Goal: Complete application form: Complete application form

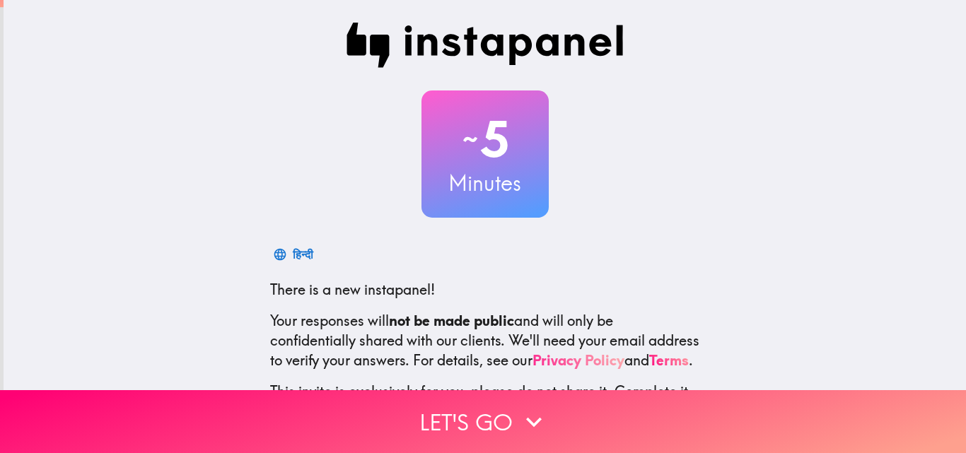
scroll to position [135, 0]
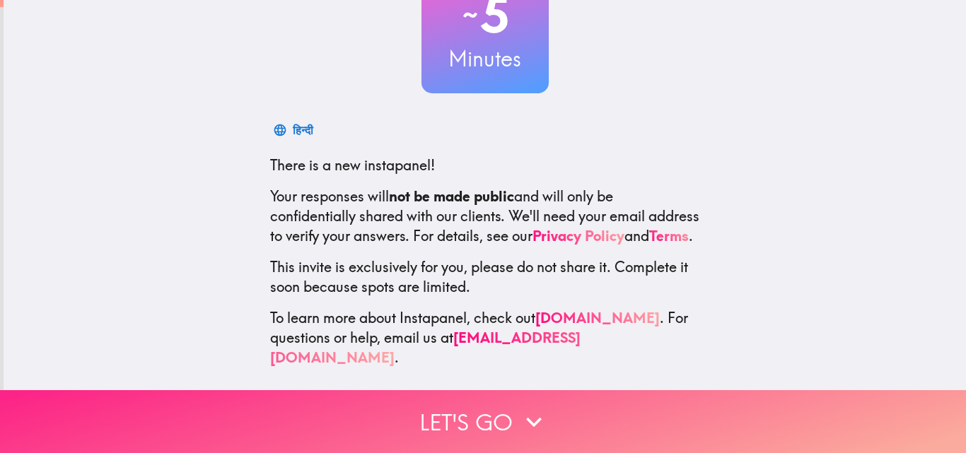
click at [636, 399] on button "Let's go" at bounding box center [483, 421] width 966 height 63
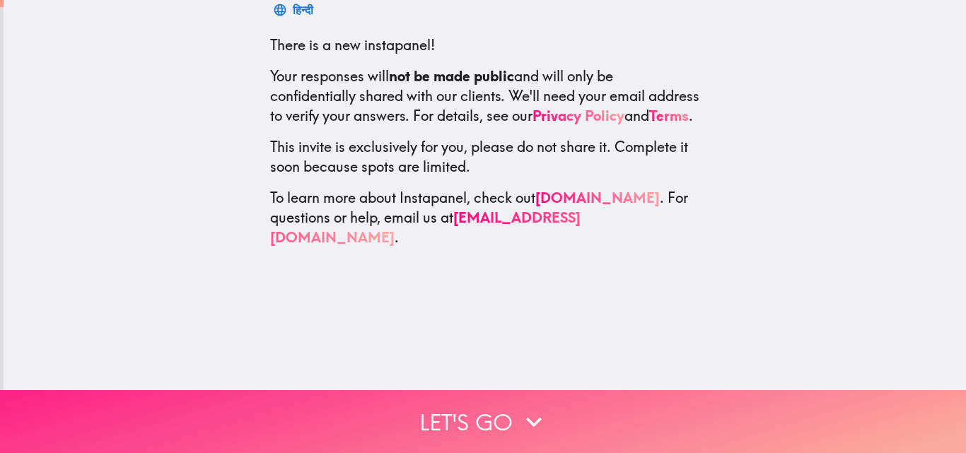
scroll to position [0, 0]
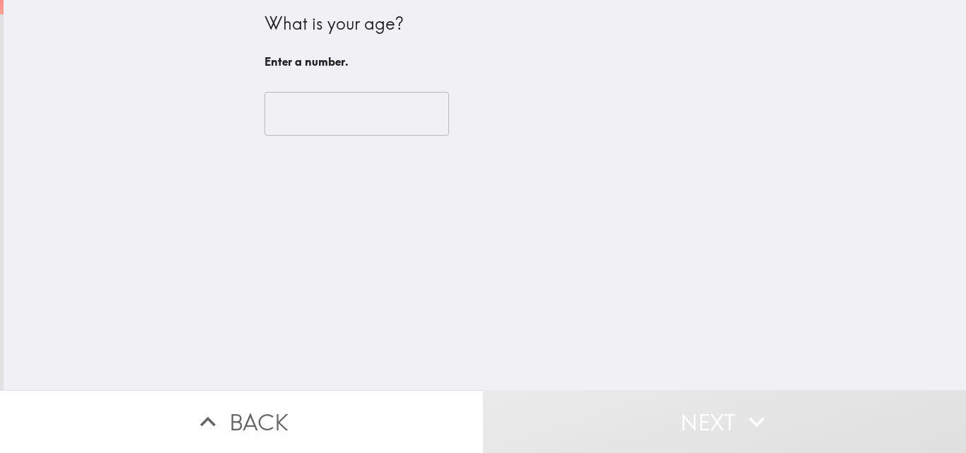
click at [388, 109] on input "number" at bounding box center [356, 114] width 185 height 44
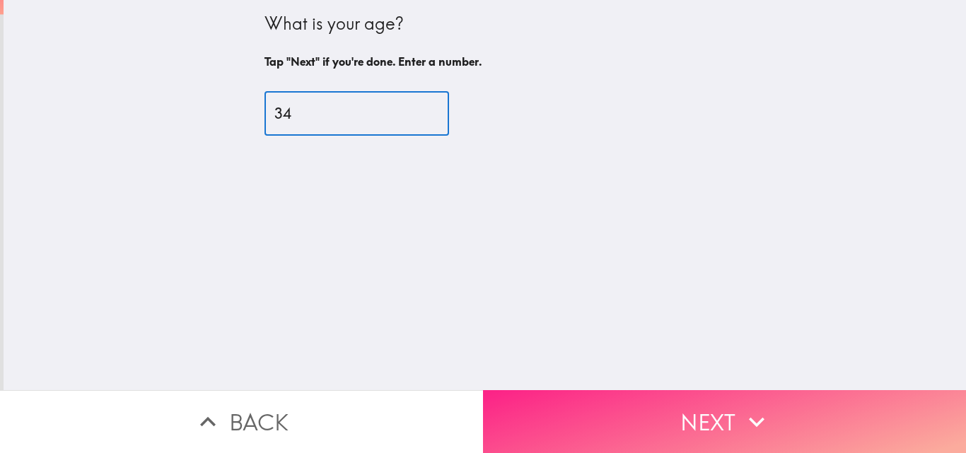
type input "34"
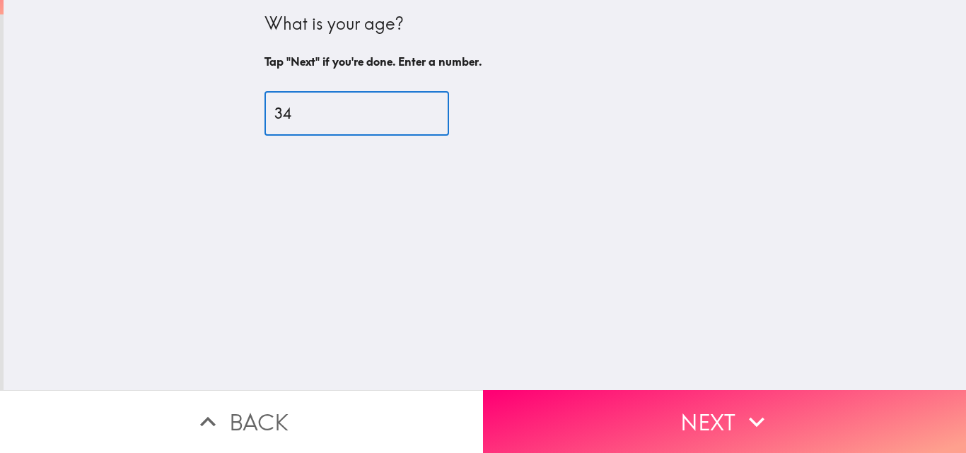
click at [652, 402] on button "Next" at bounding box center [724, 421] width 483 height 63
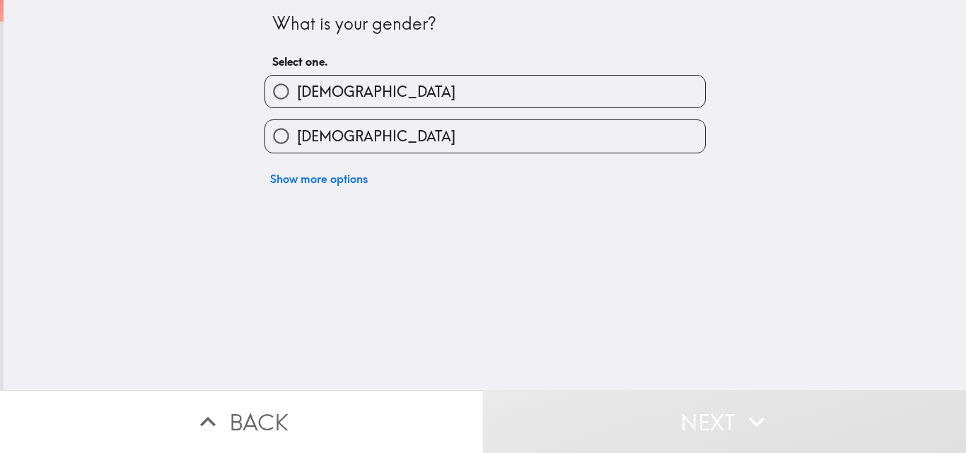
click at [489, 83] on label "[DEMOGRAPHIC_DATA]" at bounding box center [485, 92] width 440 height 32
click at [297, 83] on input "[DEMOGRAPHIC_DATA]" at bounding box center [281, 92] width 32 height 32
radio input "true"
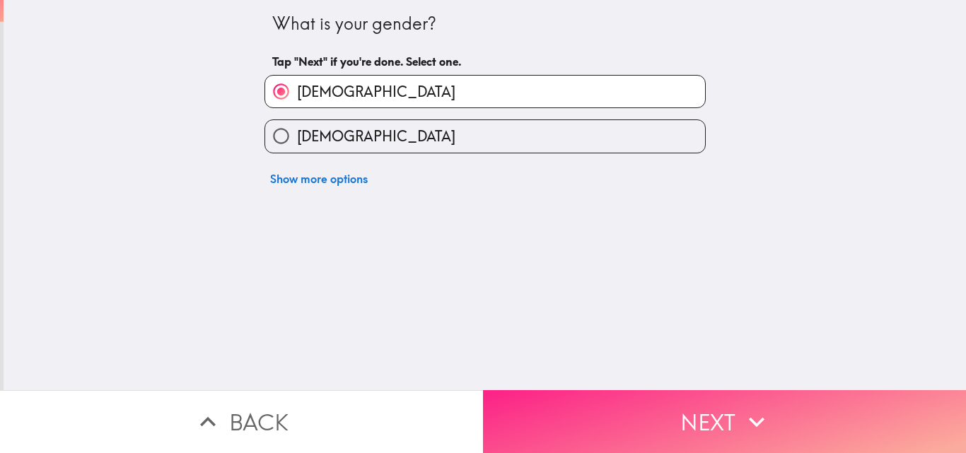
click at [644, 398] on button "Next" at bounding box center [724, 421] width 483 height 63
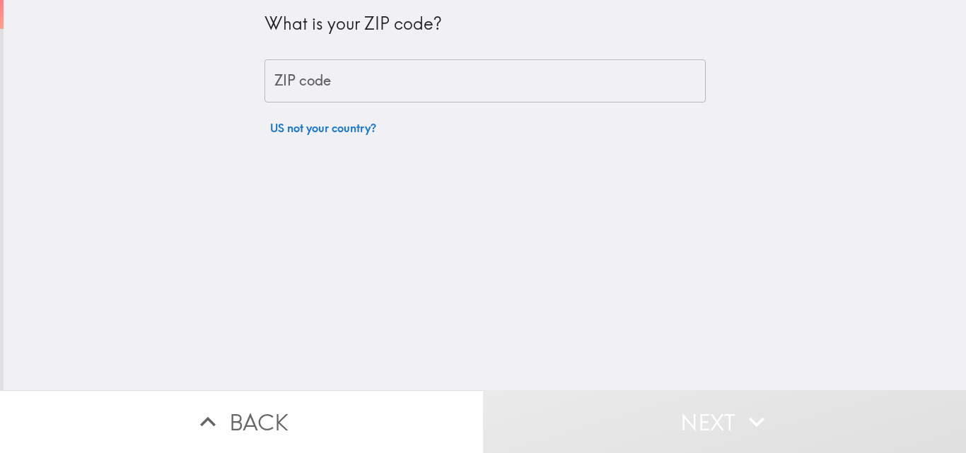
click at [428, 72] on input "ZIP code" at bounding box center [484, 81] width 441 height 44
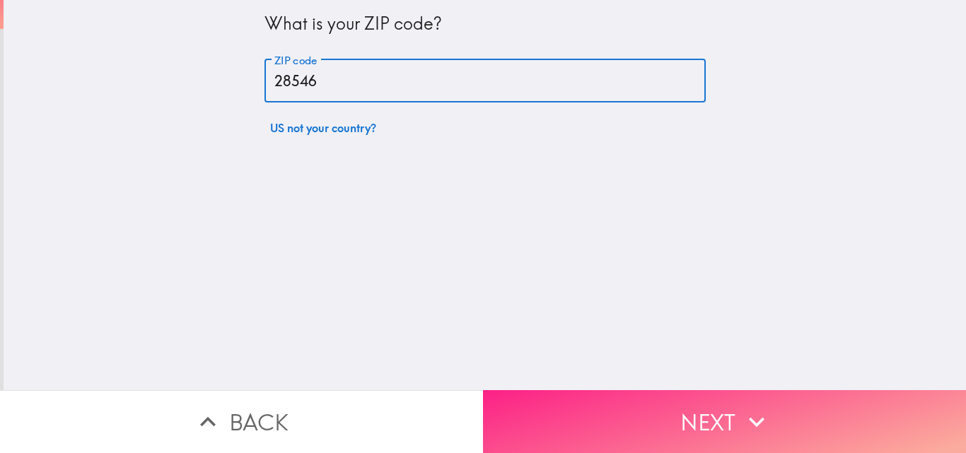
type input "28546"
click at [658, 409] on button "Next" at bounding box center [724, 421] width 483 height 63
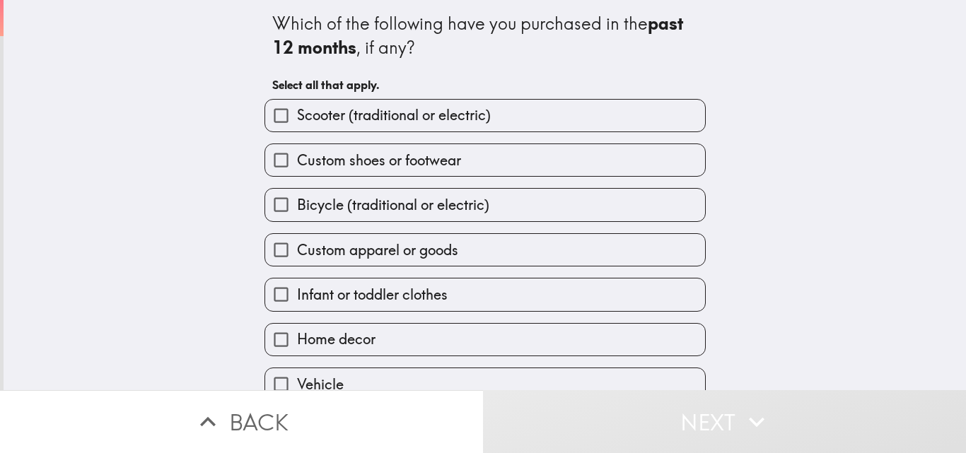
scroll to position [66, 0]
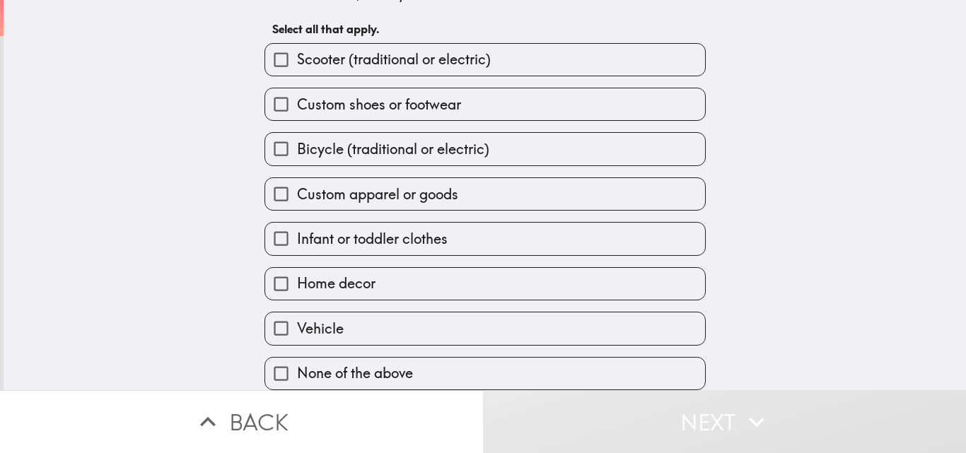
click at [450, 358] on label "None of the above" at bounding box center [485, 374] width 440 height 32
click at [297, 358] on input "None of the above" at bounding box center [281, 374] width 32 height 32
checkbox input "true"
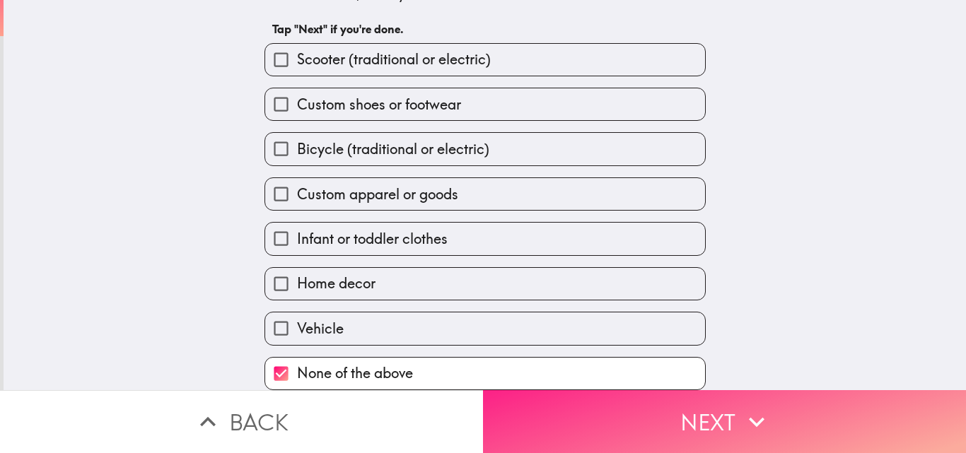
click at [573, 412] on button "Next" at bounding box center [724, 421] width 483 height 63
